Goal: Task Accomplishment & Management: Manage account settings

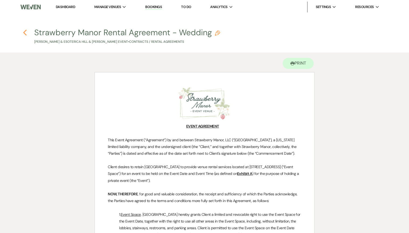
click at [25, 32] on icon "Previous" at bounding box center [25, 32] width 4 height 6
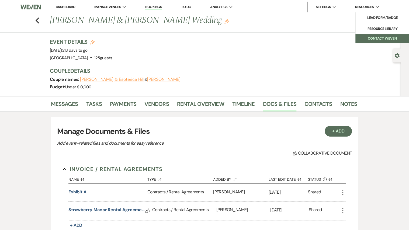
click at [368, 37] on button "Contact Weven" at bounding box center [382, 38] width 54 height 9
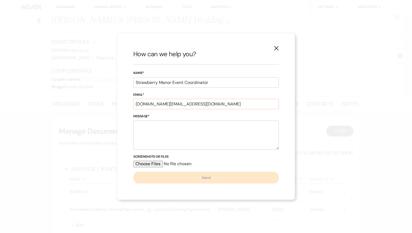
click at [276, 47] on icon "X" at bounding box center [276, 48] width 5 height 5
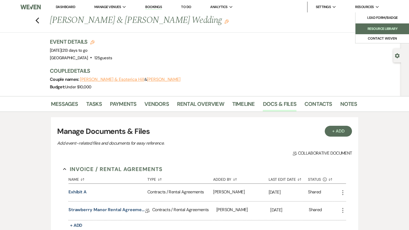
click at [374, 29] on li "Resource Library" at bounding box center [382, 28] width 48 height 5
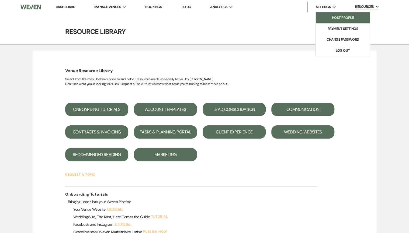
click at [334, 18] on li "Host Profile" at bounding box center [342, 17] width 48 height 5
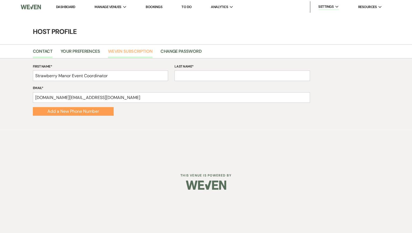
click at [122, 52] on link "Weven Subscription" at bounding box center [130, 53] width 44 height 10
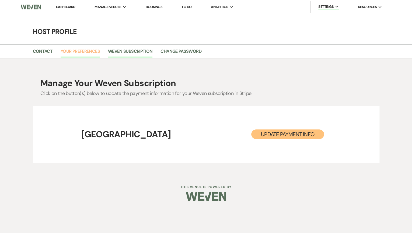
click at [87, 54] on link "Your Preferences" at bounding box center [80, 53] width 39 height 10
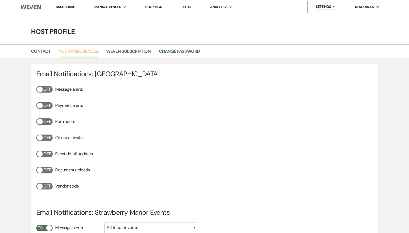
click at [87, 54] on link "Your Preferences" at bounding box center [78, 53] width 39 height 10
click at [125, 52] on link "Weven Subscription" at bounding box center [128, 53] width 44 height 10
